Goal: Information Seeking & Learning: Learn about a topic

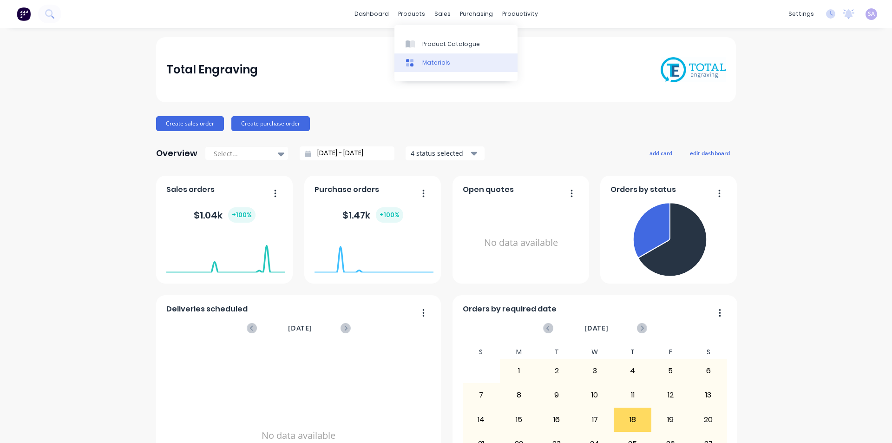
click at [425, 59] on div "Materials" at bounding box center [436, 63] width 28 height 8
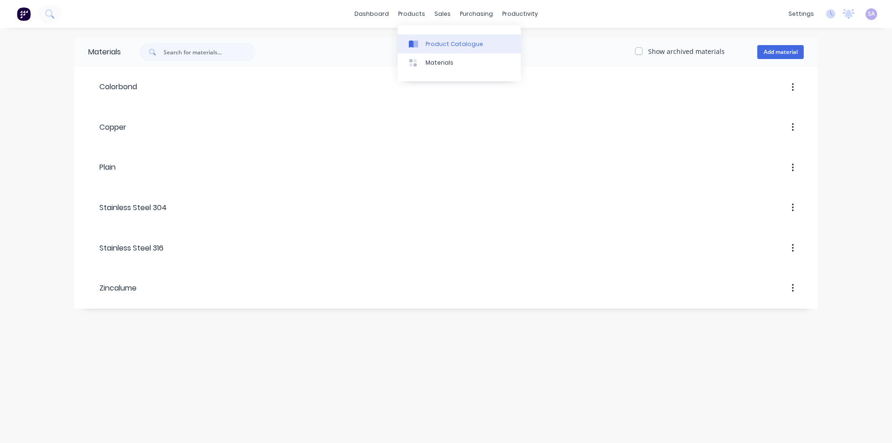
click at [430, 45] on div "Product Catalogue" at bounding box center [454, 44] width 58 height 8
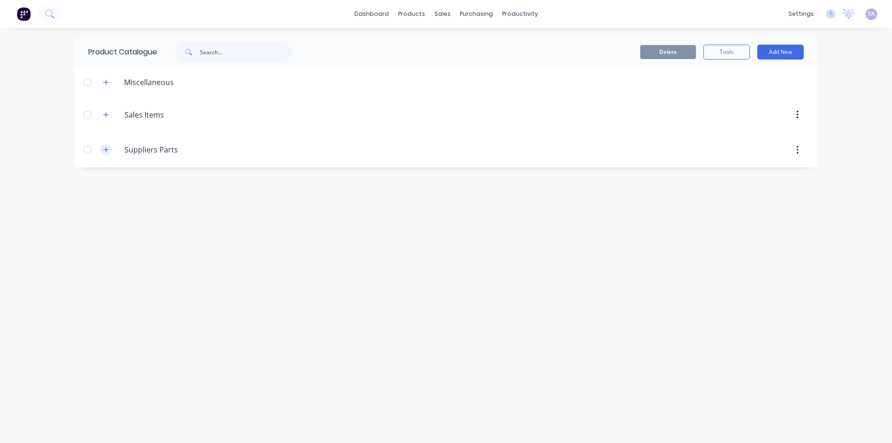
click at [105, 146] on icon "button" at bounding box center [106, 149] width 6 height 7
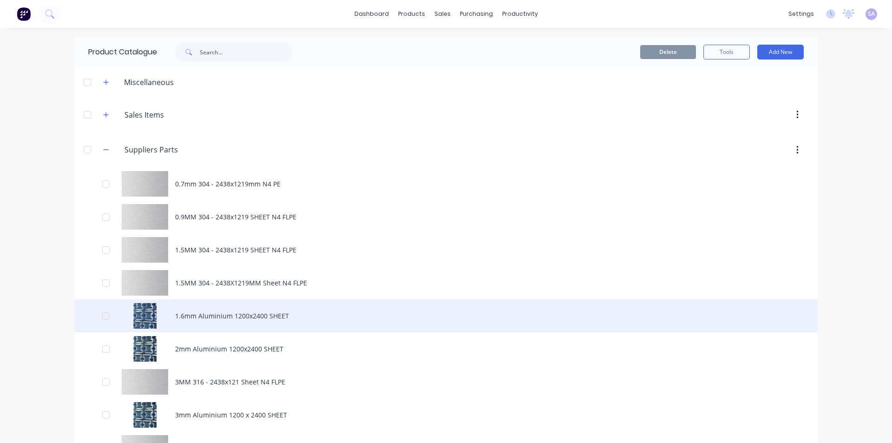
scroll to position [93, 0]
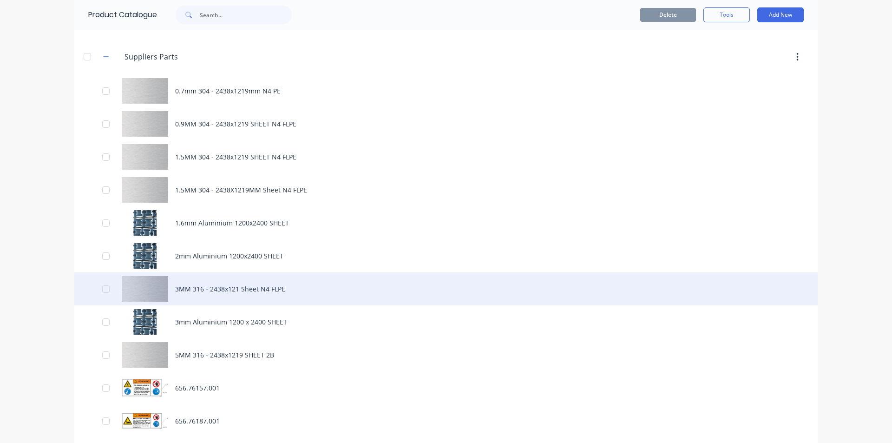
click at [252, 272] on div "3MM 316 - 2438x121 Sheet N4 FLPE" at bounding box center [445, 288] width 743 height 33
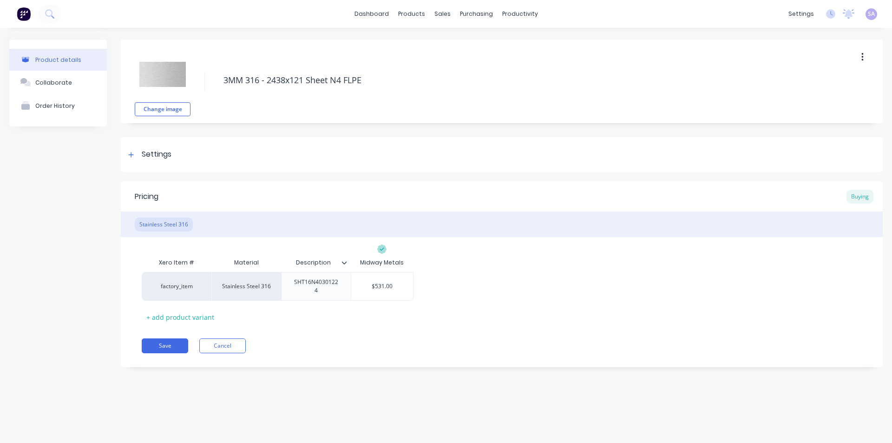
click at [551, 333] on div "Pricing Buying Stainless Steel 316 Xero Item # Material Description Midway Meta…" at bounding box center [502, 274] width 762 height 186
drag, startPoint x: 550, startPoint y: 321, endPoint x: 498, endPoint y: 327, distance: 51.8
click at [498, 328] on div "Pricing Buying Stainless Steel 316 Xero Item # Material Description Midway Meta…" at bounding box center [502, 274] width 762 height 186
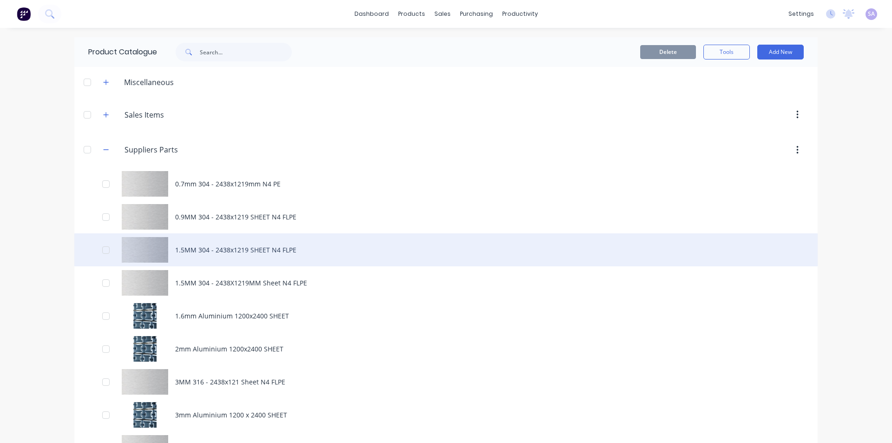
click at [199, 233] on div "1.5MM 304 - 2438x1219 SHEET N4 FLPE" at bounding box center [445, 249] width 743 height 33
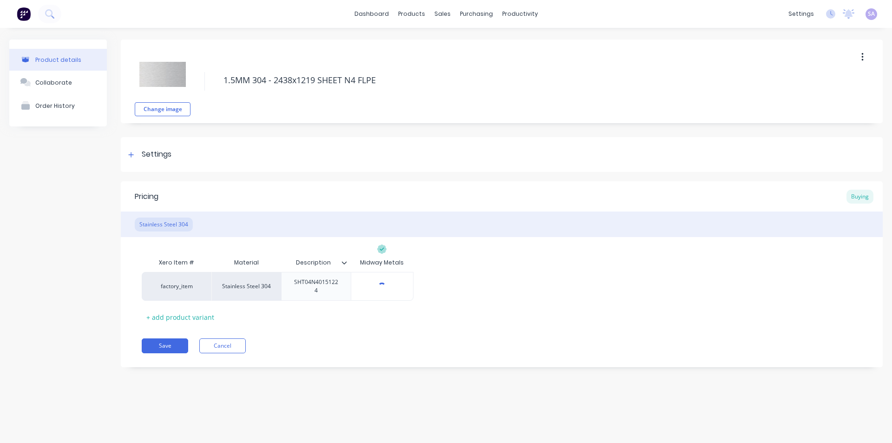
type textarea "x"
